Goal: Go to known website: Access a specific website the user already knows

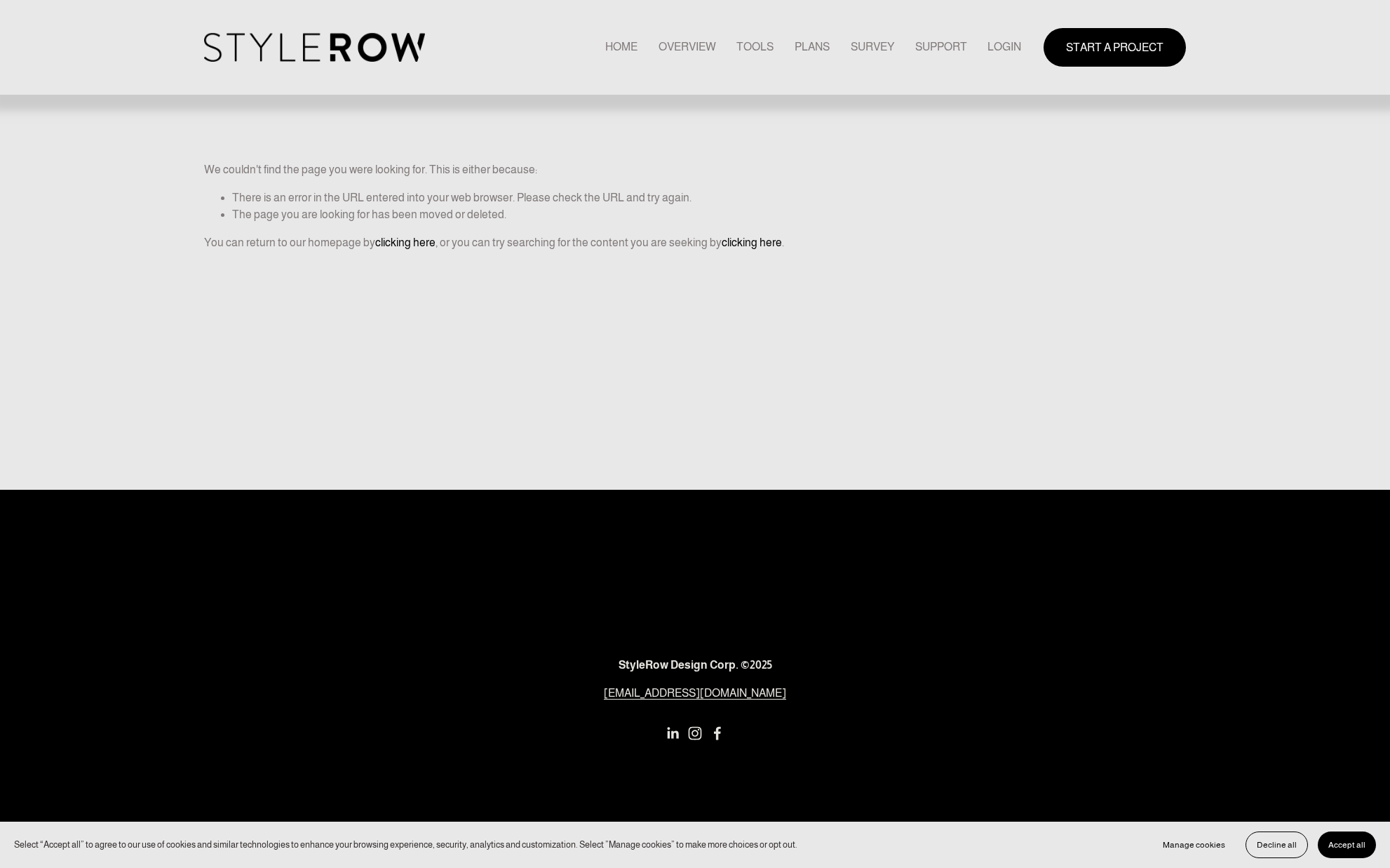
click at [992, 47] on link "LOGIN" at bounding box center [1004, 47] width 34 height 19
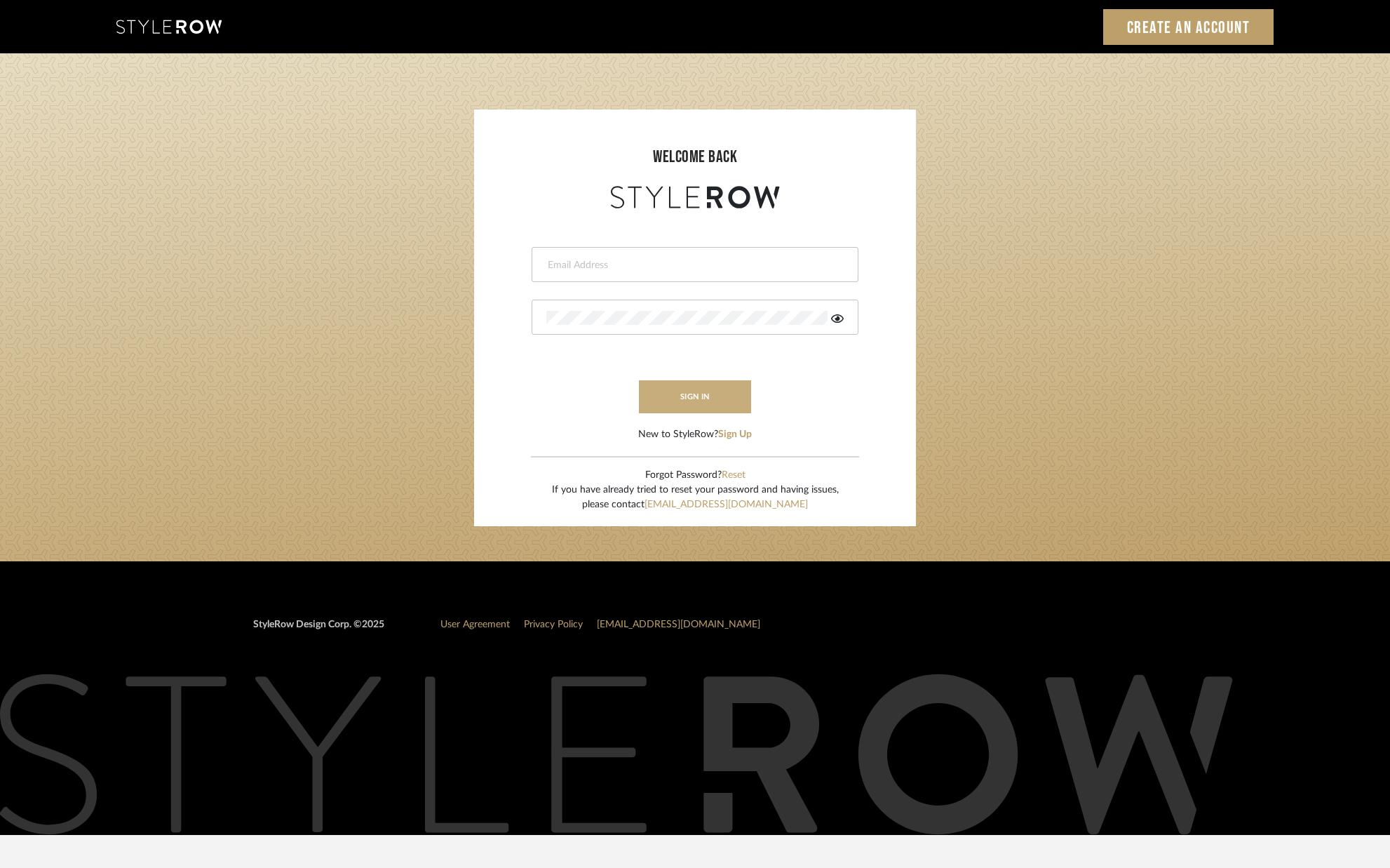
type input "alison@downeyinteriors.com"
click at [704, 398] on button "sign in" at bounding box center [695, 397] width 112 height 33
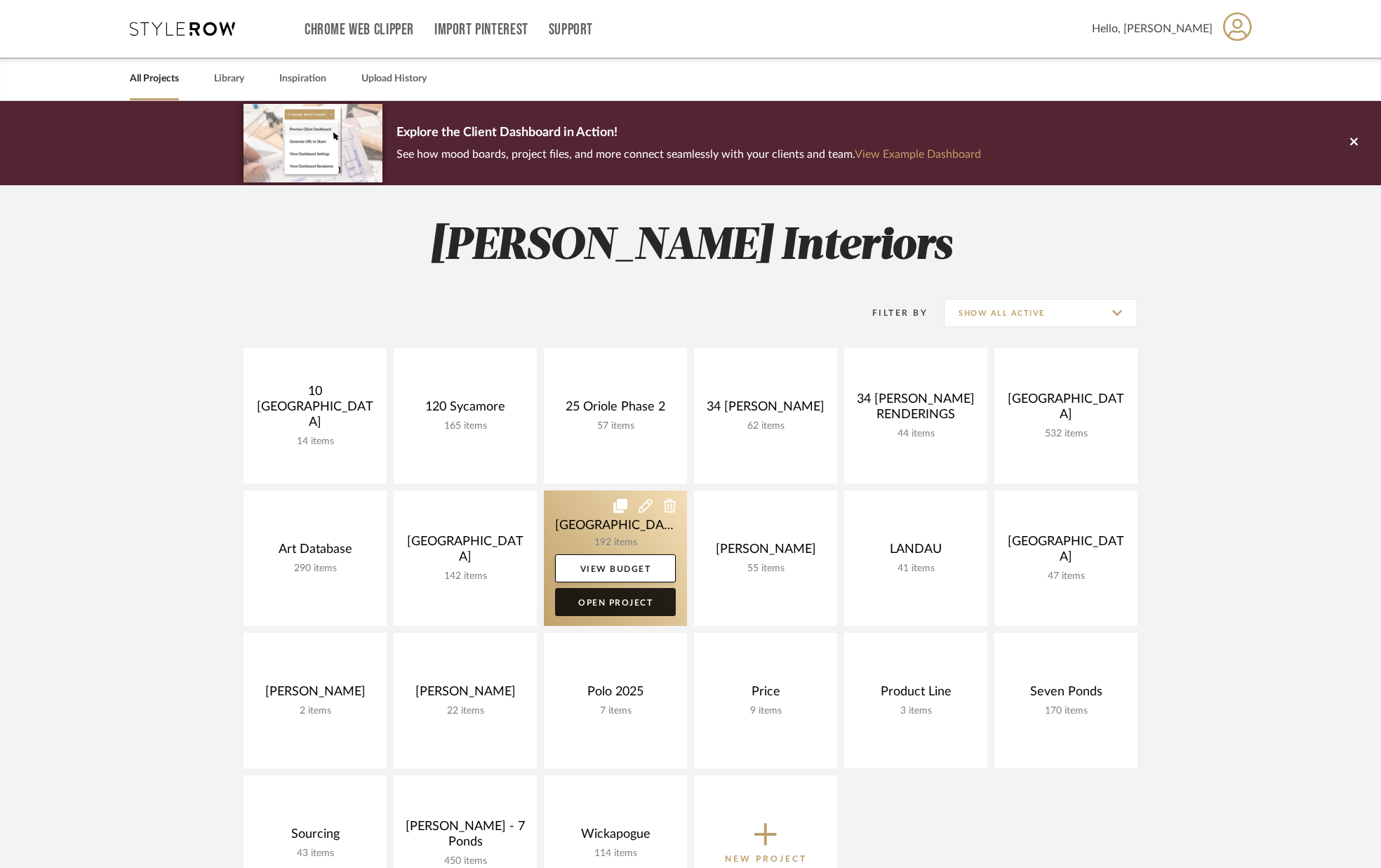
click at [626, 598] on link "Open Project" at bounding box center [615, 601] width 121 height 28
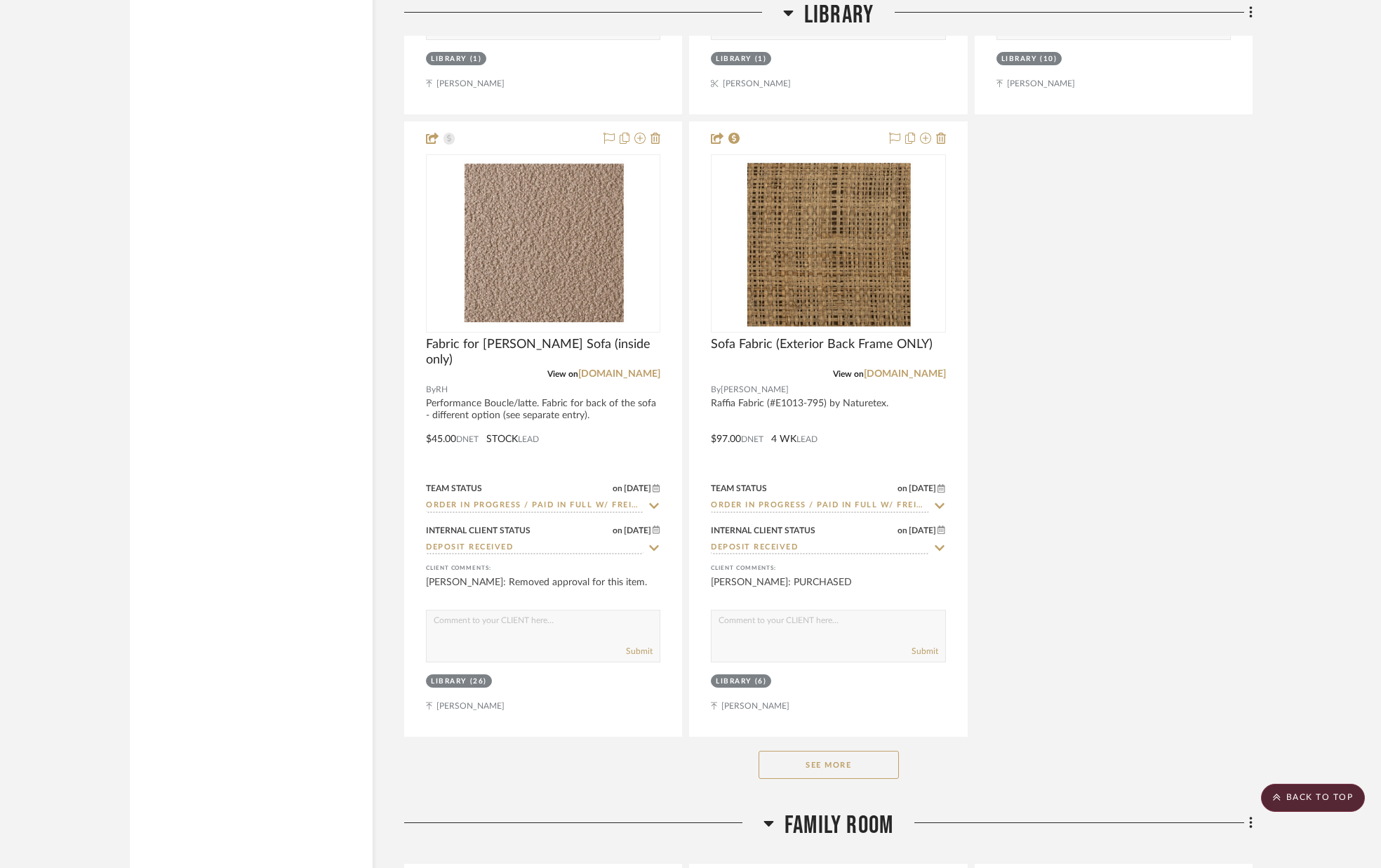
scroll to position [4803, 0]
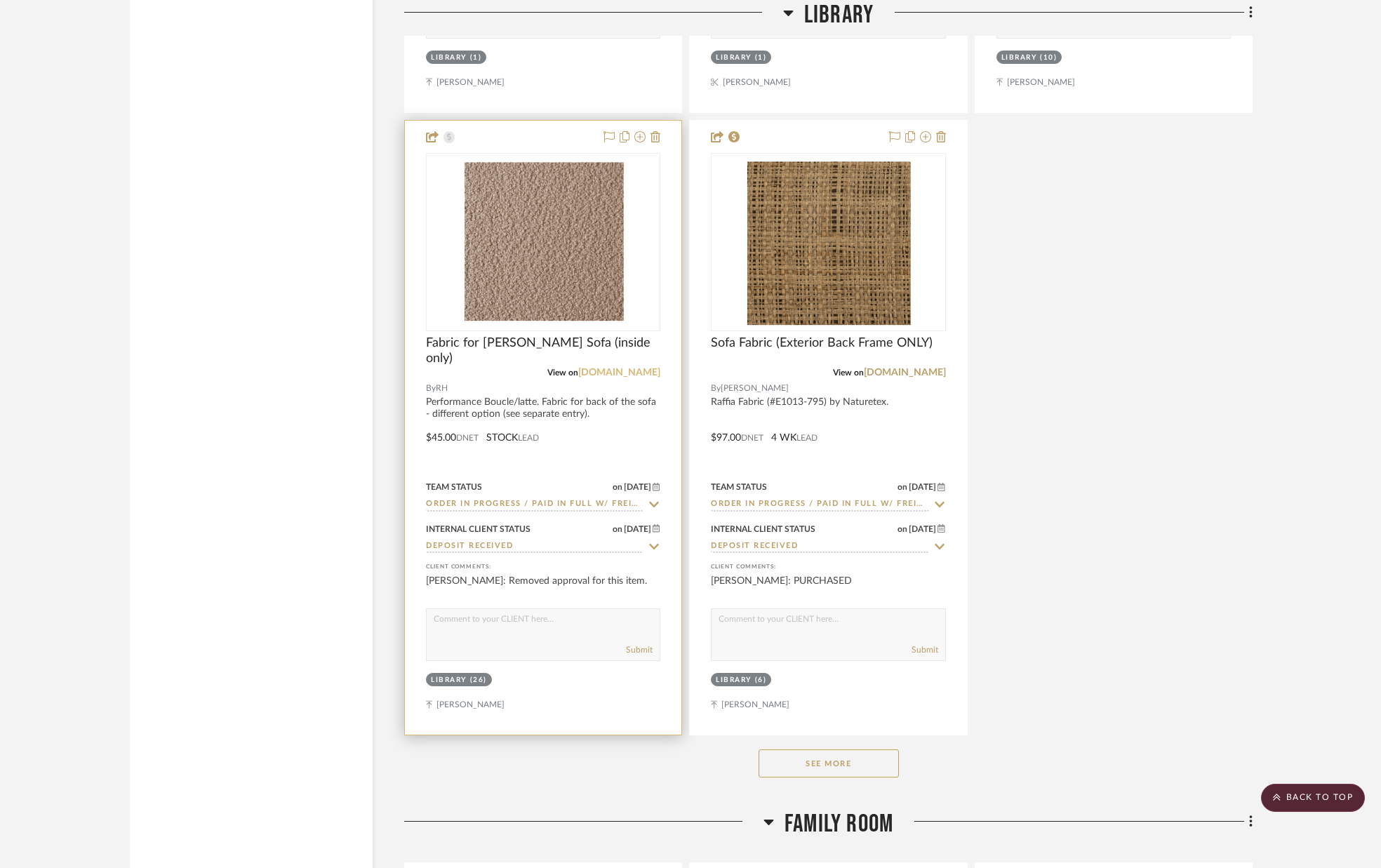
click at [653, 369] on link "[DOMAIN_NAME]" at bounding box center [619, 372] width 82 height 10
